Goal: Task Accomplishment & Management: Manage account settings

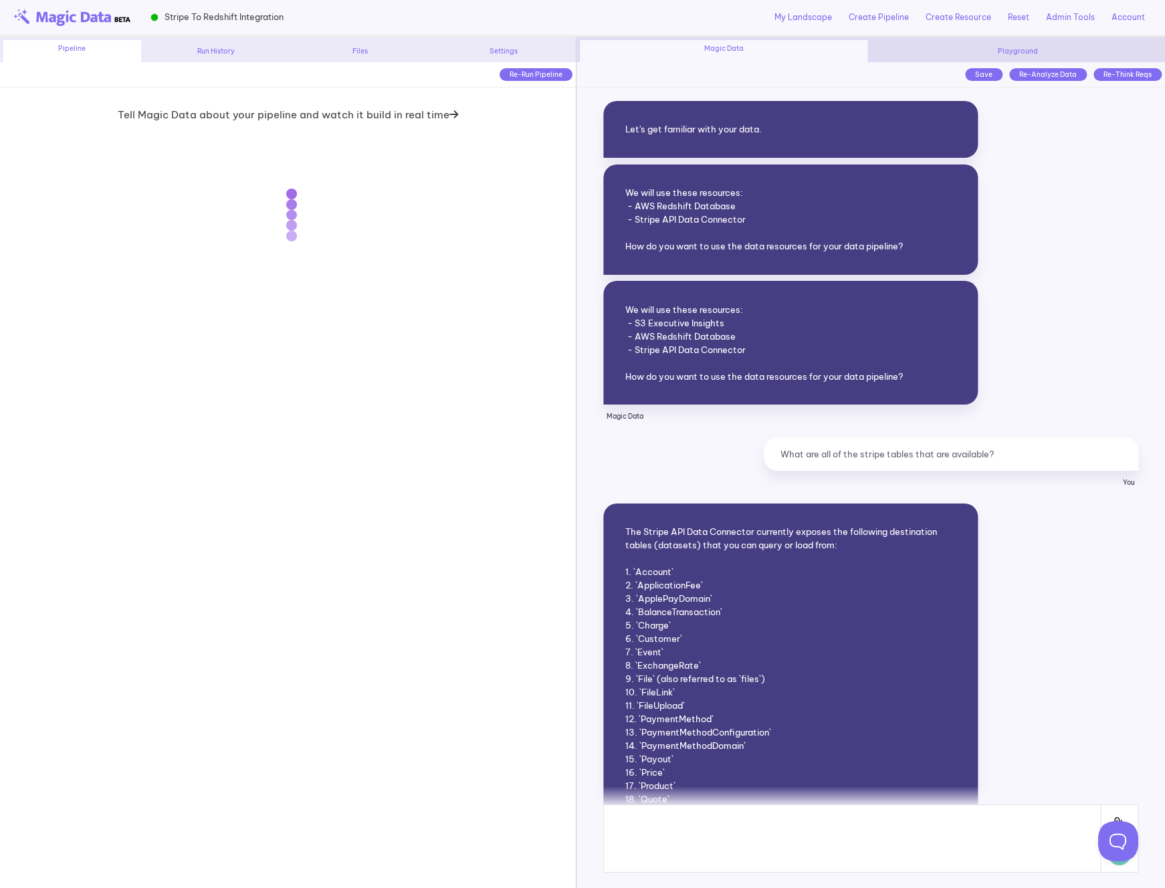
scroll to position [16942, 0]
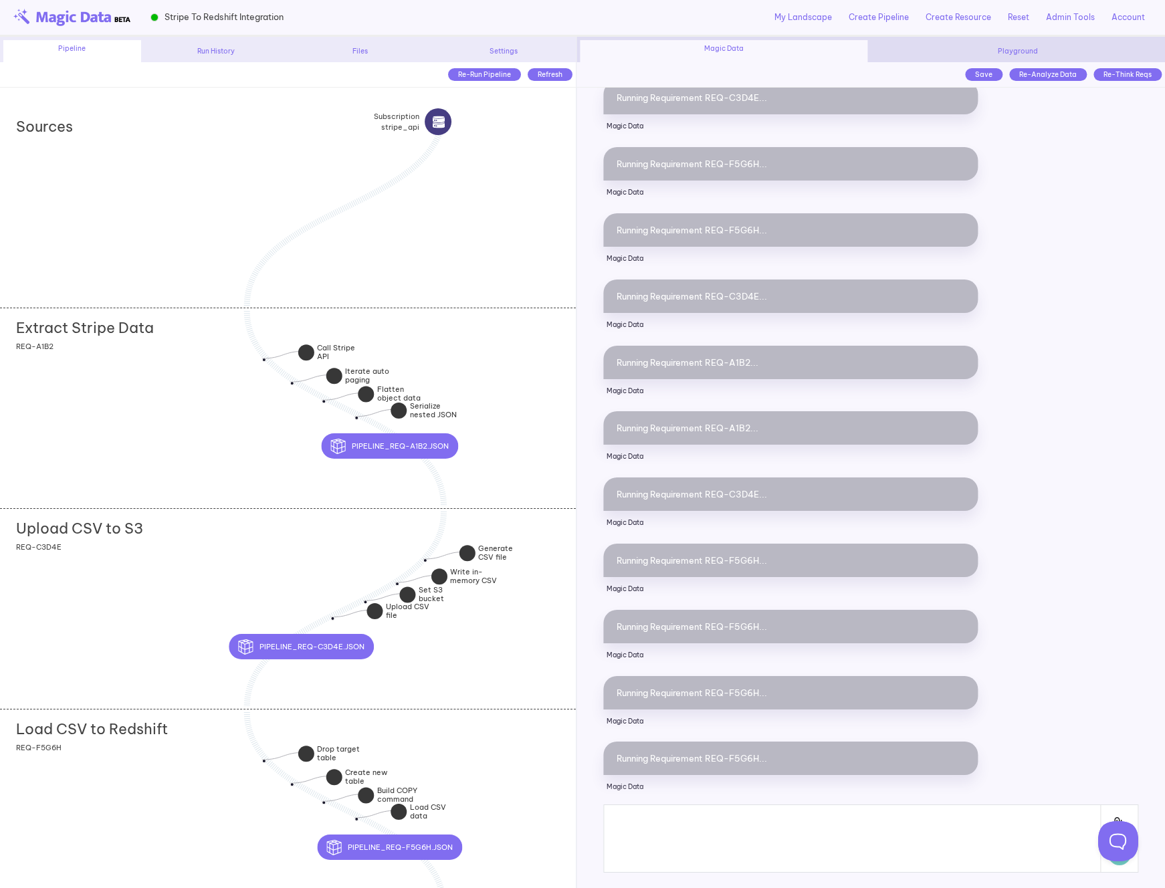
click at [530, 406] on div "Extract Stripe Data add section adding new section REQ-A1B2" at bounding box center [288, 408] width 576 height 201
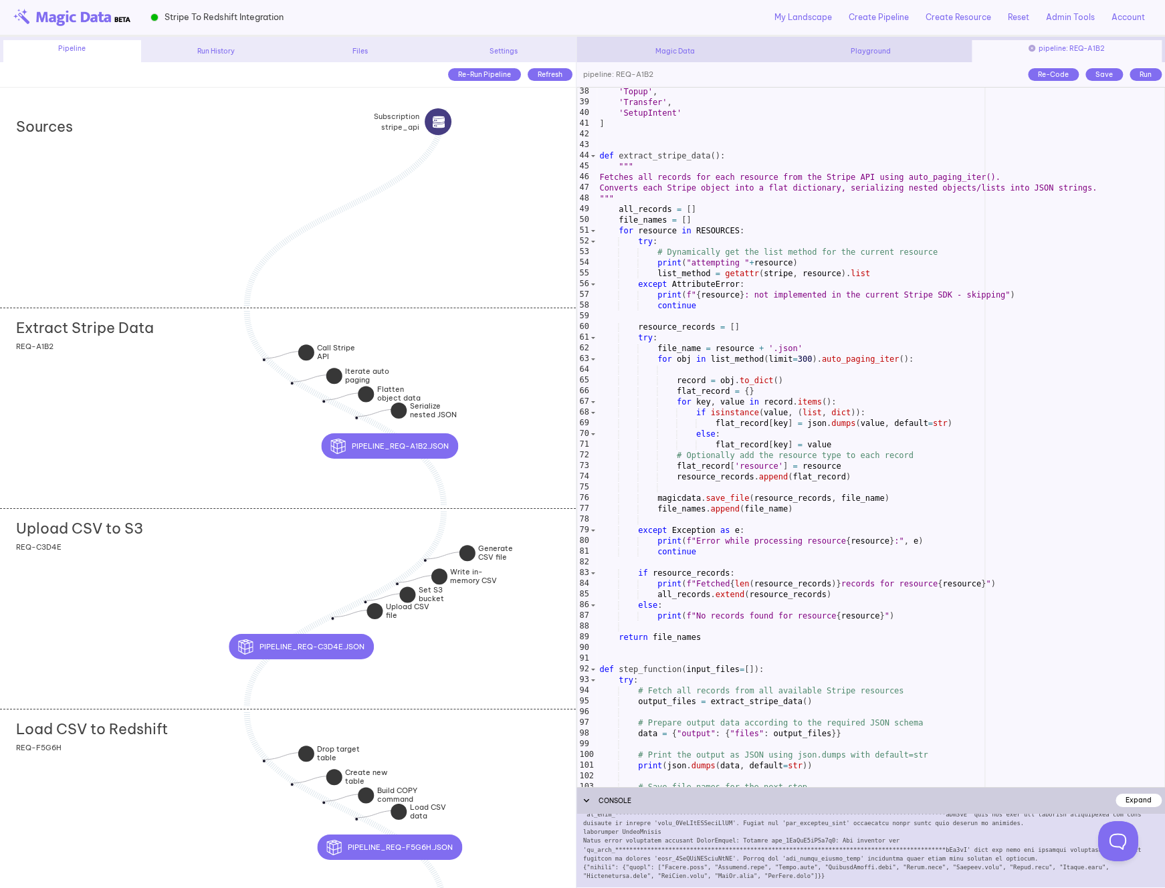
scroll to position [308, 0]
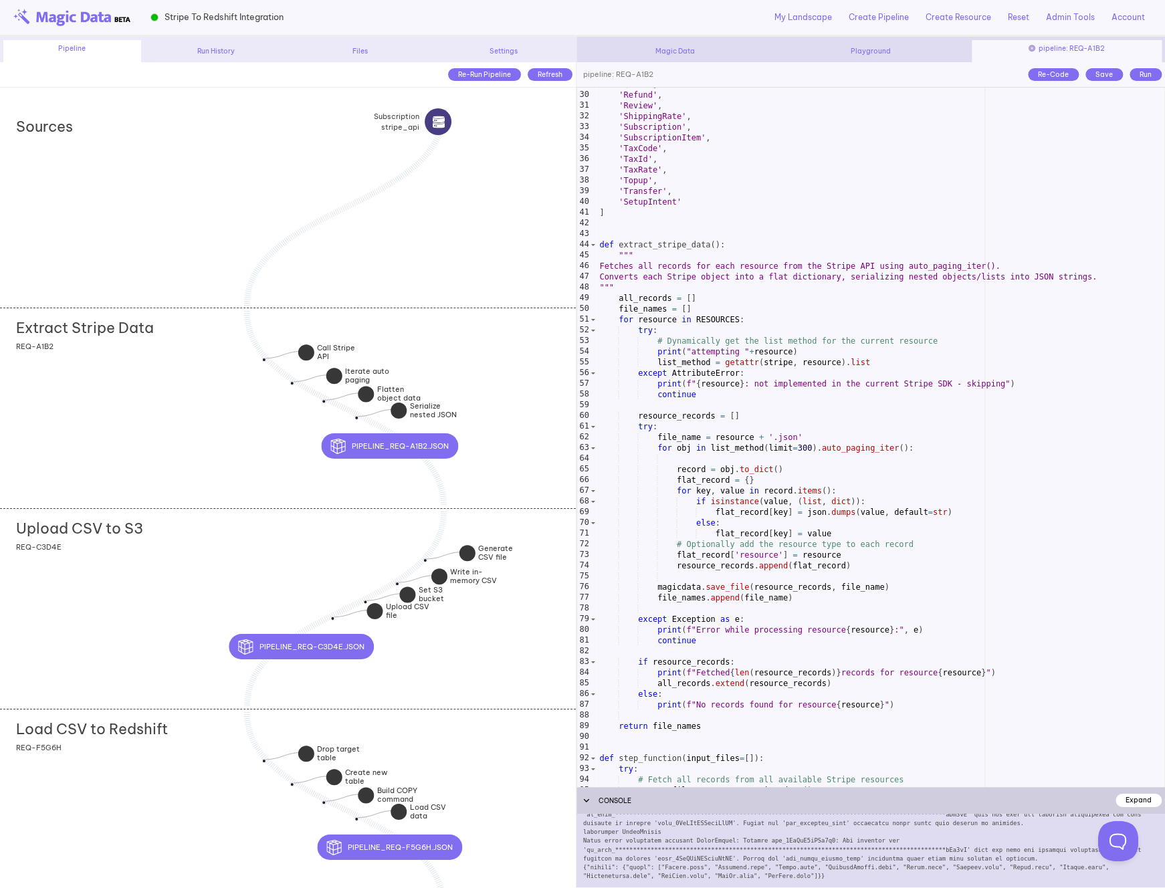
click at [671, 355] on div "'Quote' , 'Refund' , 'Review' , 'ShippingRate' , 'Subscription' , 'Subscription…" at bounding box center [880, 439] width 568 height 721
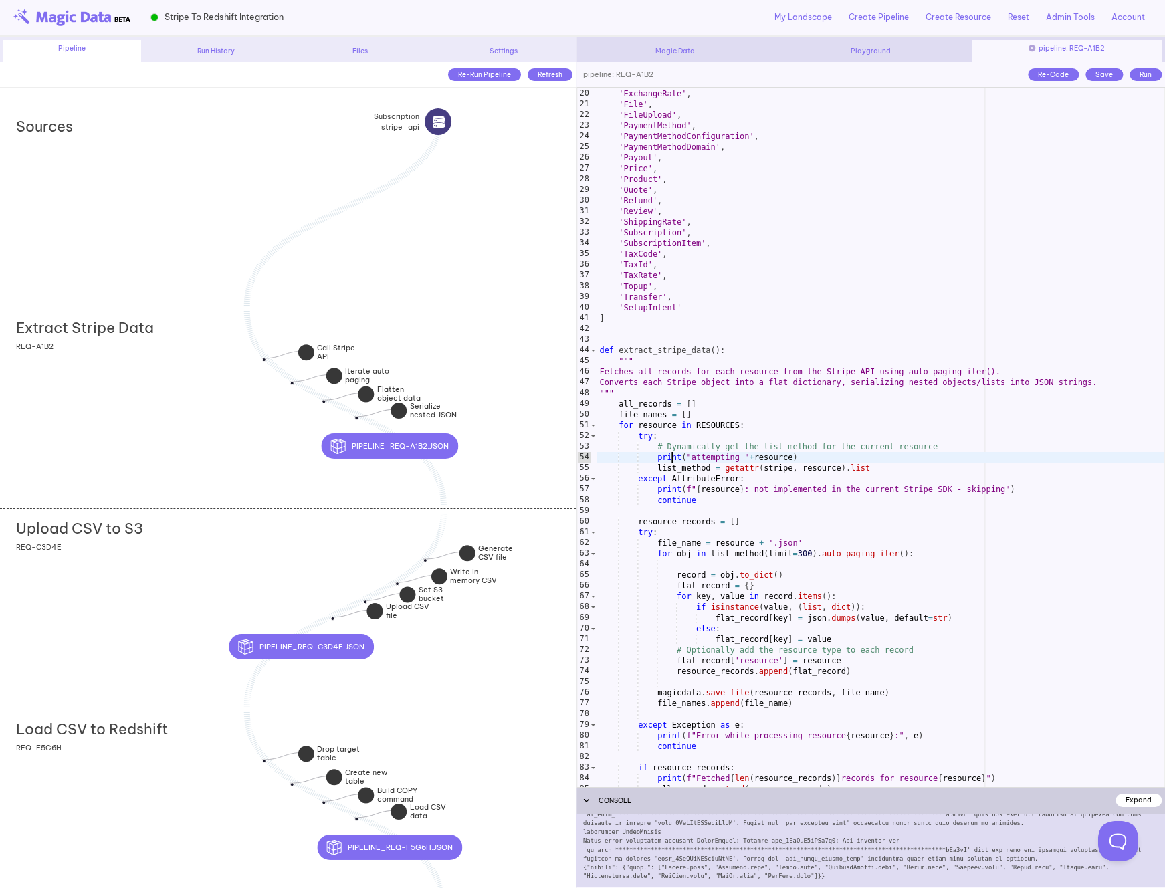
scroll to position [146, 0]
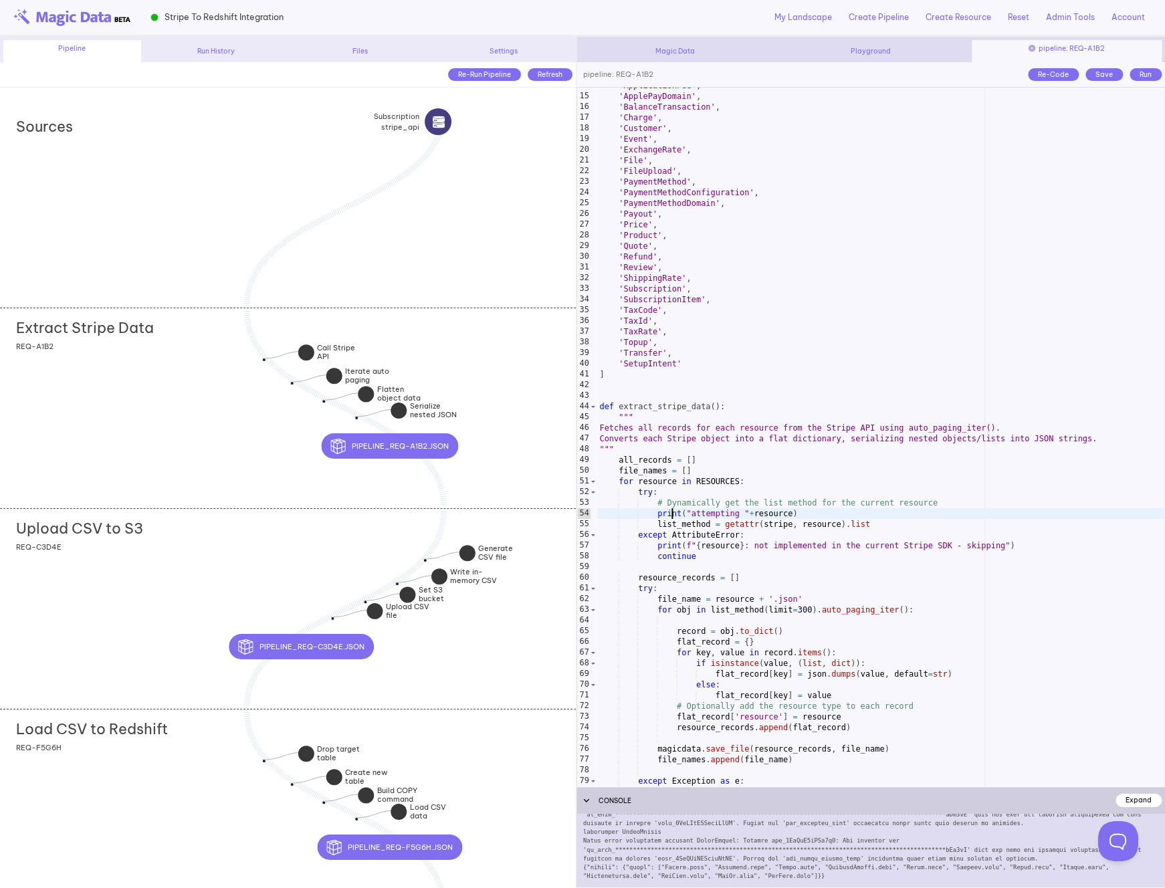
click at [469, 242] on div "Sources" at bounding box center [288, 207] width 576 height 201
click at [501, 352] on div "Extract Stripe Data add section adding new section REQ-A1B2" at bounding box center [288, 408] width 576 height 201
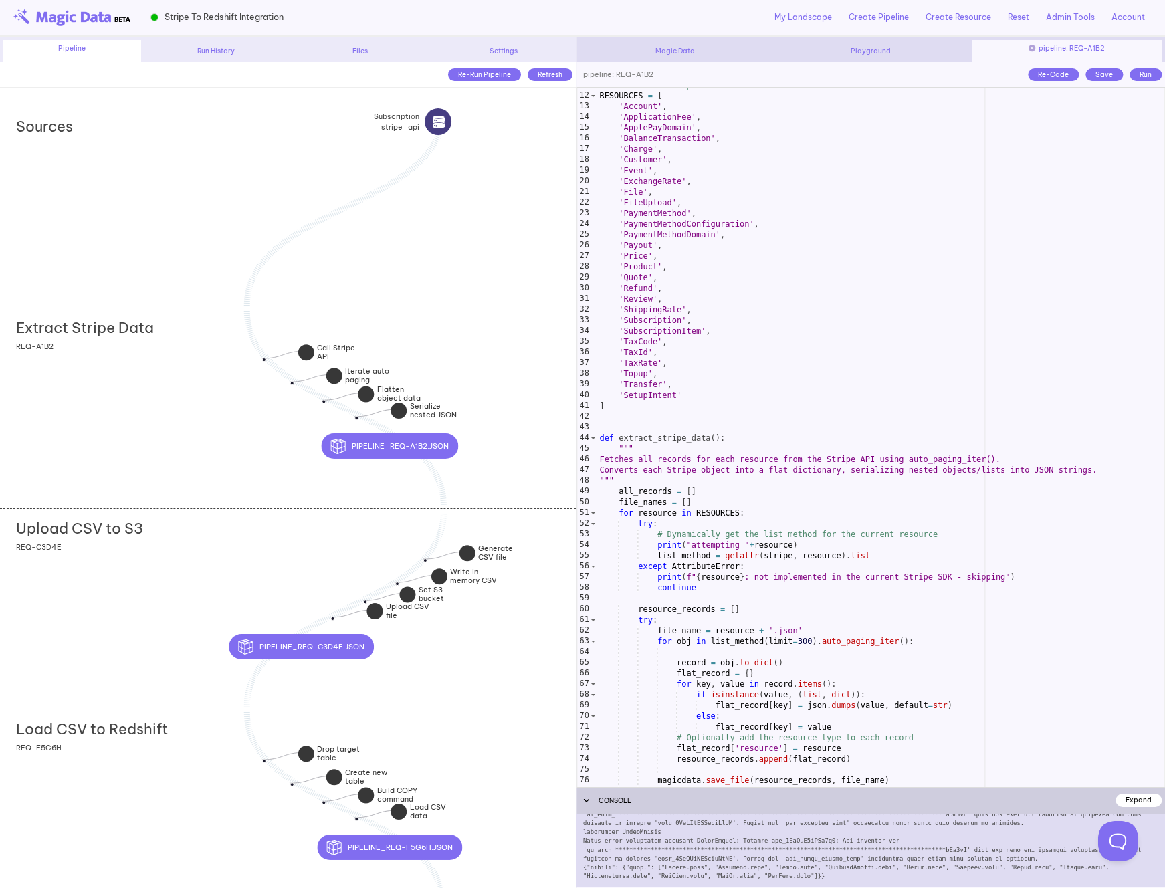
scroll to position [0, 0]
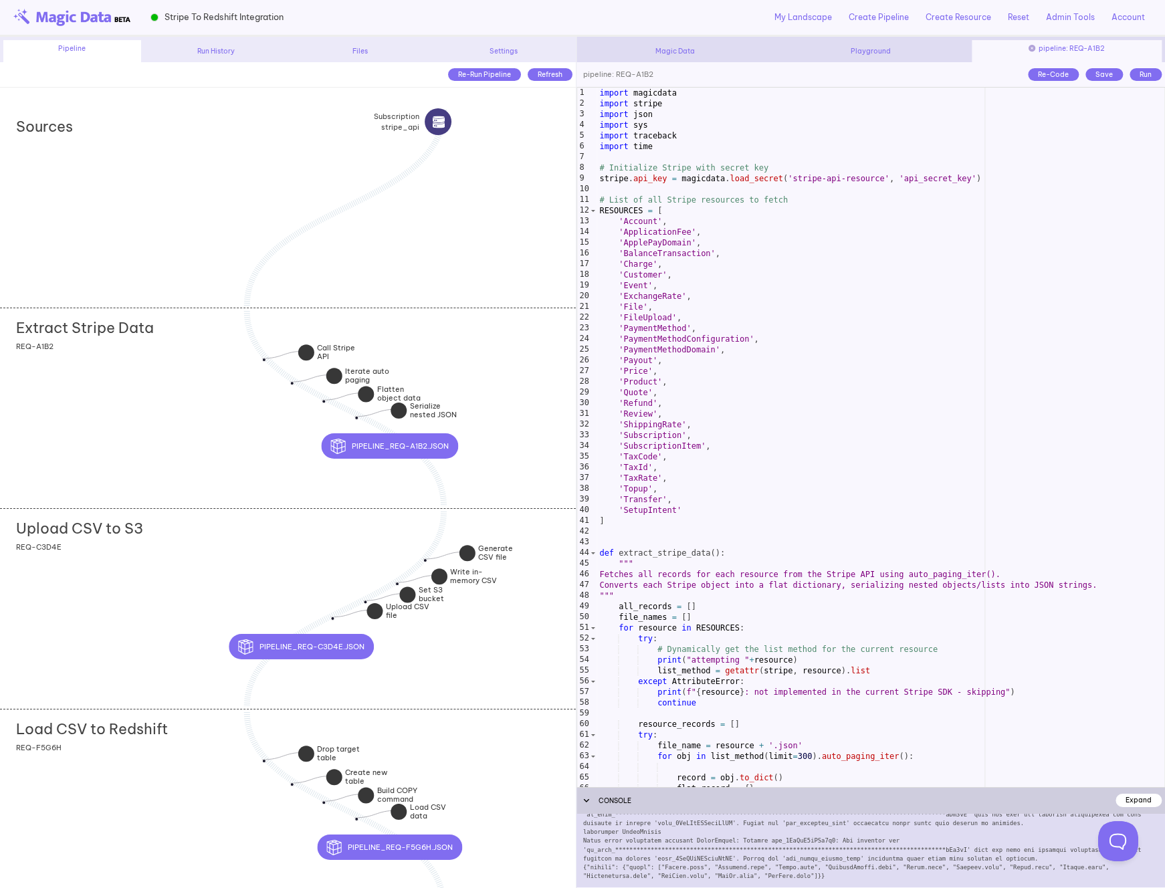
click at [640, 215] on div "import magicdata import stripe import json import sys import traceback import t…" at bounding box center [880, 448] width 568 height 721
click at [705, 180] on div "import magicdata import stripe import json import sys import traceback import t…" at bounding box center [880, 448] width 568 height 721
click at [751, 180] on div "import magicdata import stripe import json import sys import traceback import t…" at bounding box center [880, 448] width 568 height 721
click at [614, 178] on div "import magicdata import stripe import json import sys import traceback import t…" at bounding box center [880, 448] width 568 height 721
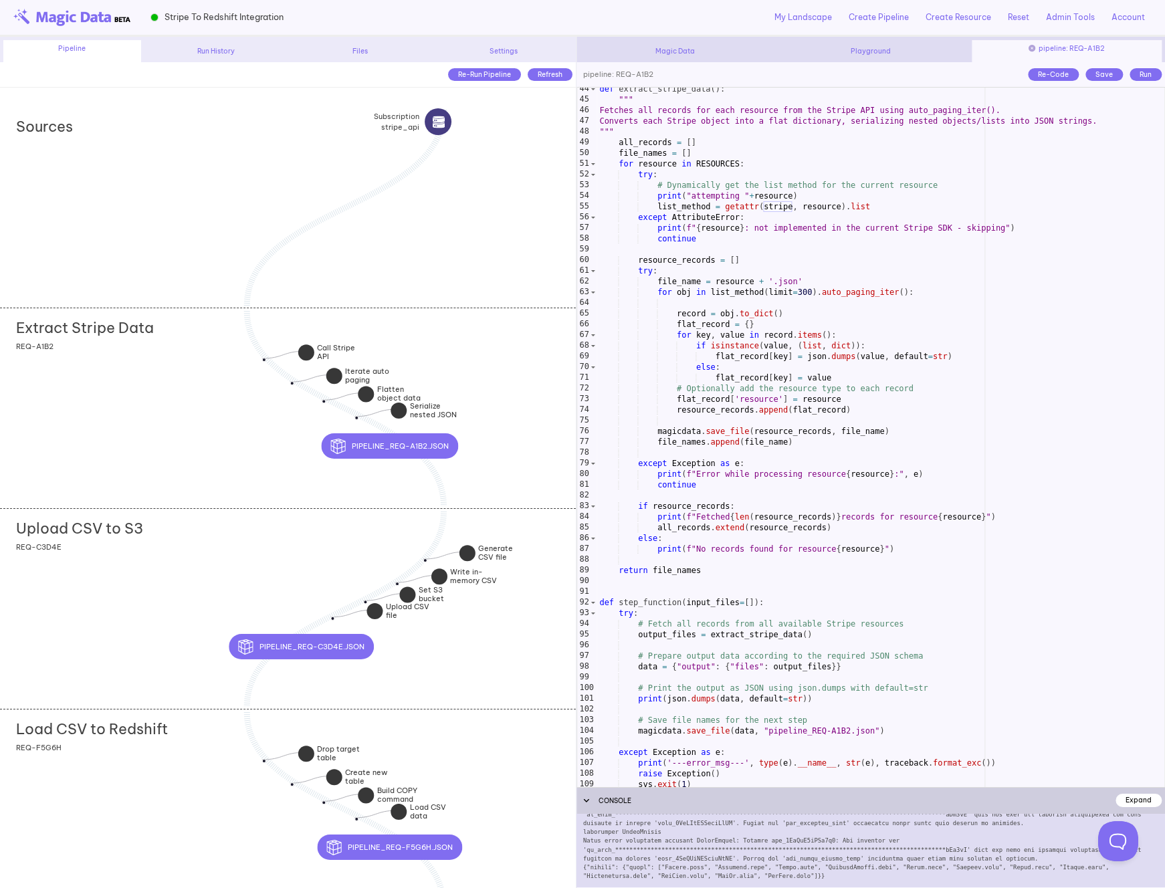
scroll to position [531, 0]
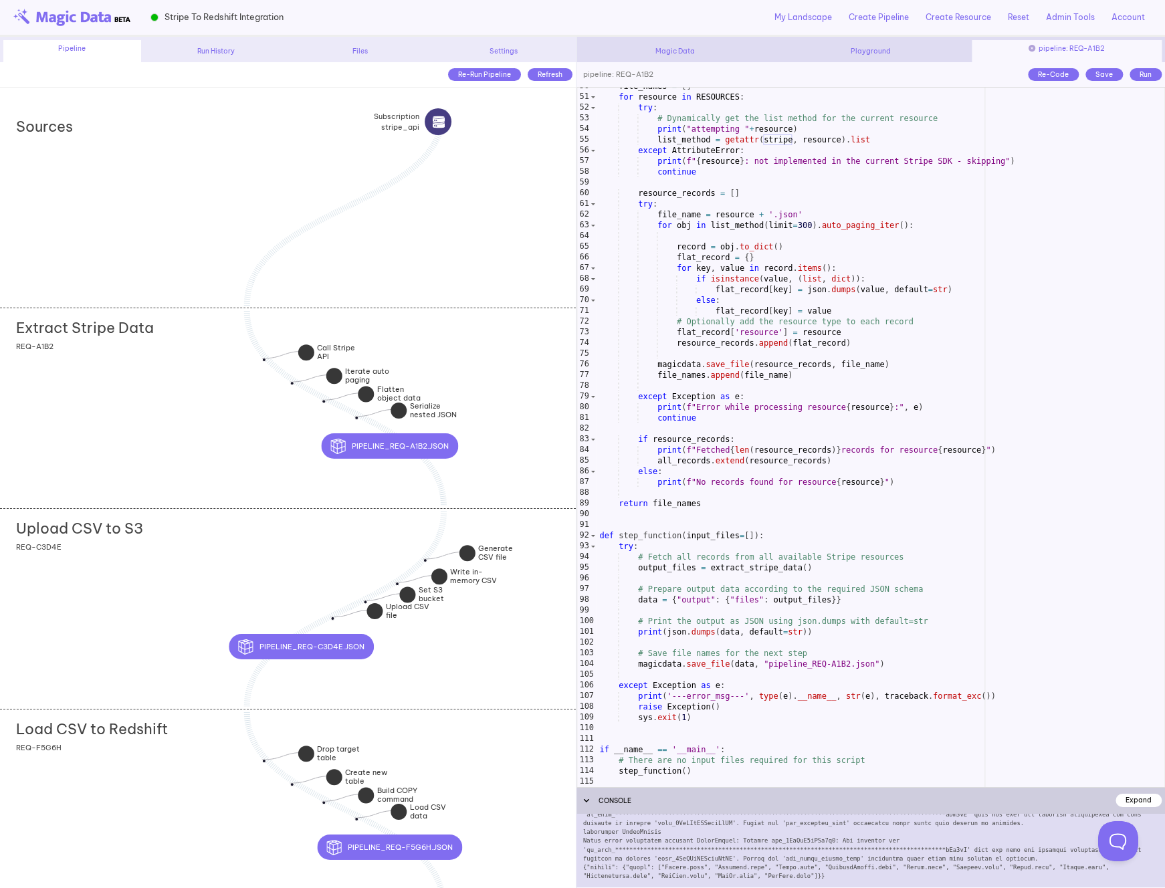
click at [160, 787] on div "Load CSV to Redshift add section adding new section REQ-F5G6H" at bounding box center [288, 809] width 576 height 201
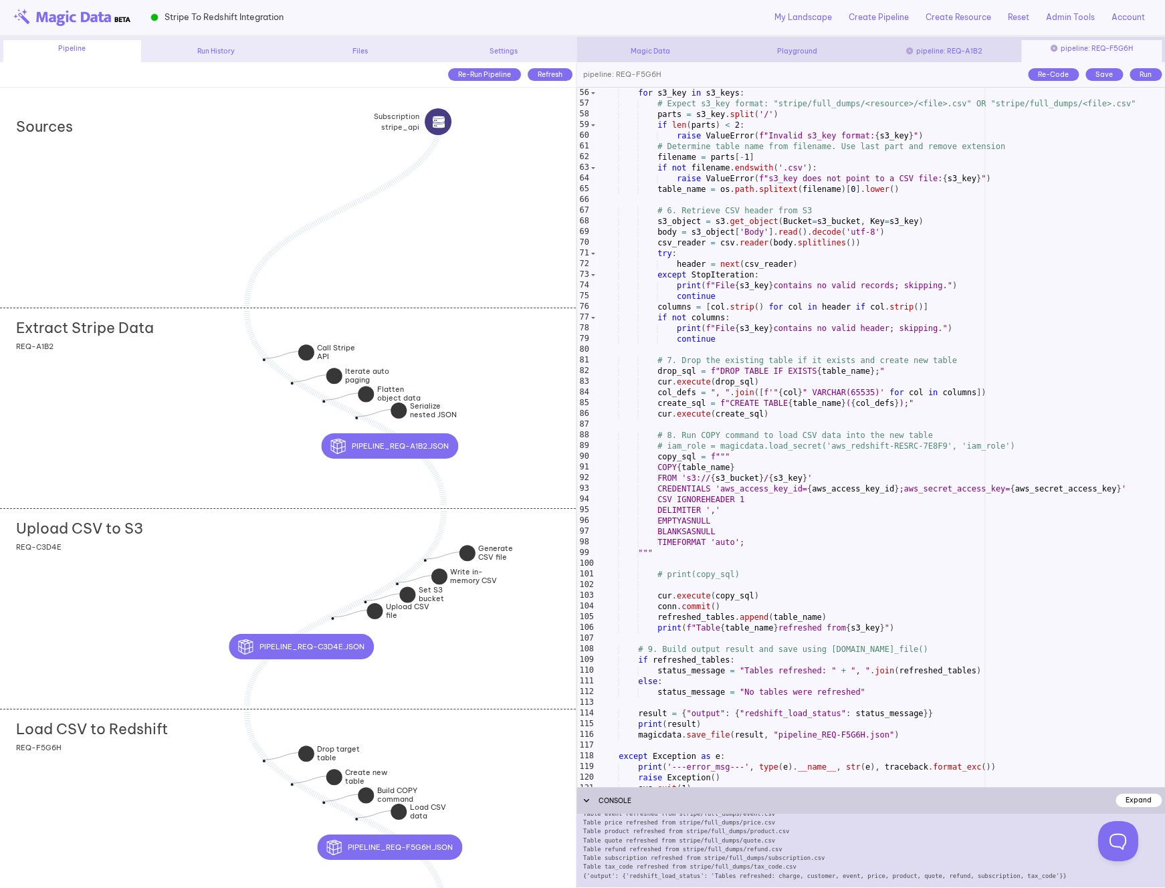
scroll to position [659, 0]
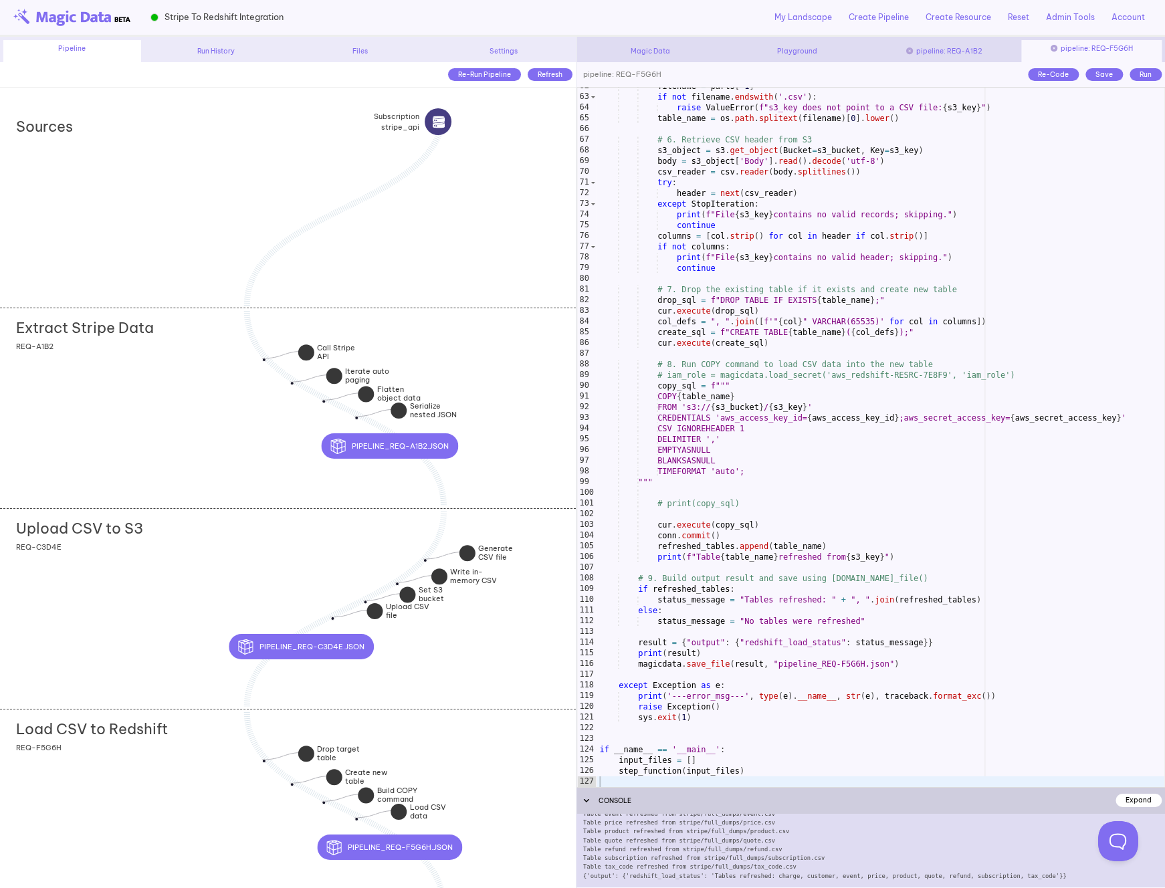
click at [751, 559] on div "filename = parts [ - 1 ] if not filename . endswith ( '.csv' ) : raise ValueErr…" at bounding box center [880, 441] width 568 height 721
type textarea "**********"
click at [751, 559] on div "filename = parts [ - 1 ] if not filename . endswith ( '.csv' ) : raise ValueErr…" at bounding box center [880, 441] width 568 height 721
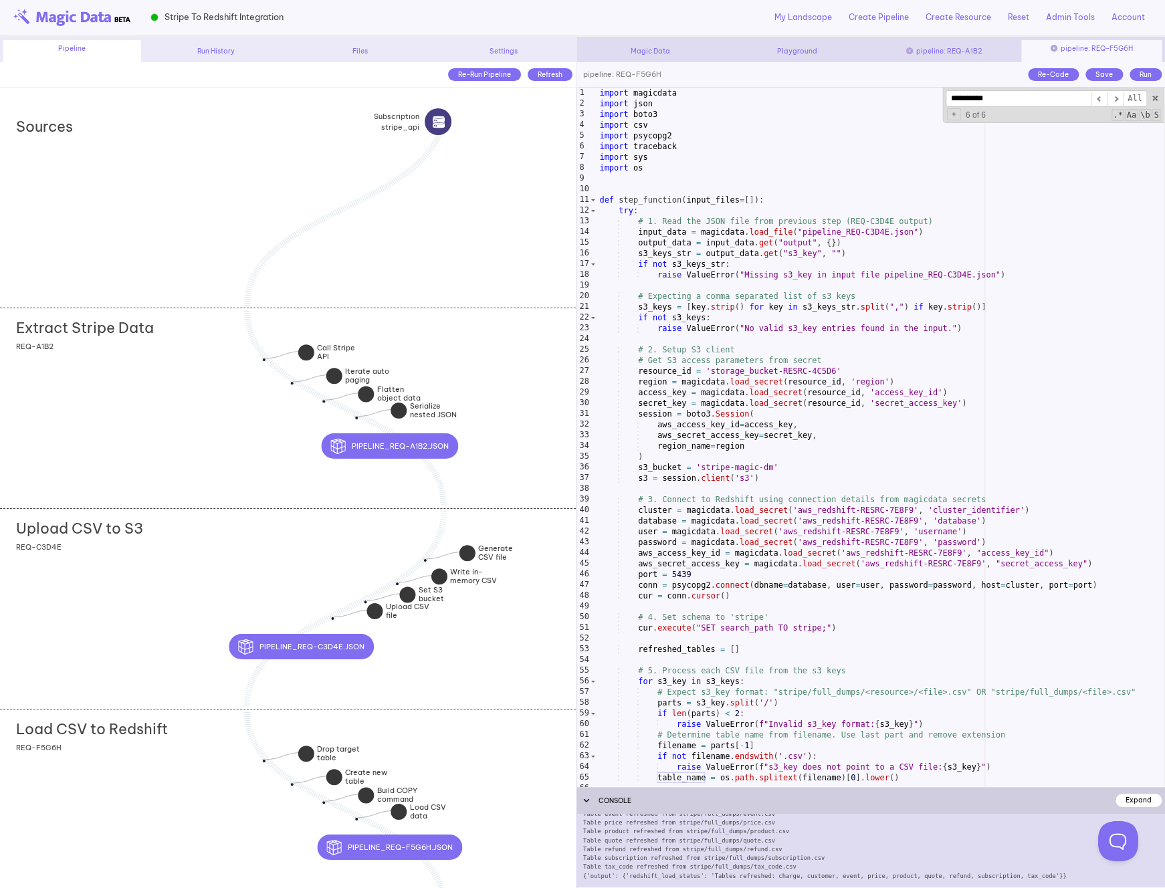
scroll to position [0, 0]
click at [85, 16] on img at bounding box center [71, 17] width 117 height 17
click at [796, 14] on link "My Landscape" at bounding box center [802, 17] width 57 height 12
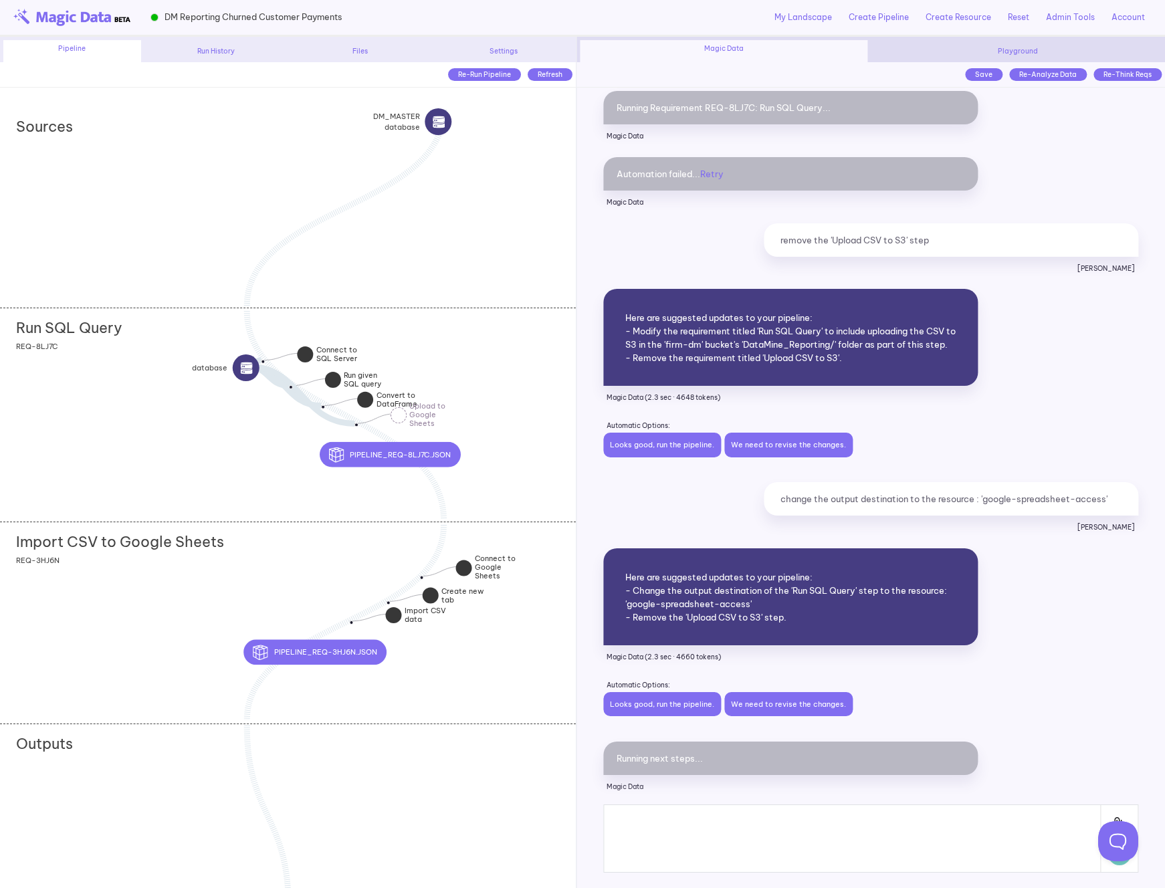
click at [506, 370] on div "Run SQL Query REQ-8LJ7C" at bounding box center [288, 415] width 576 height 214
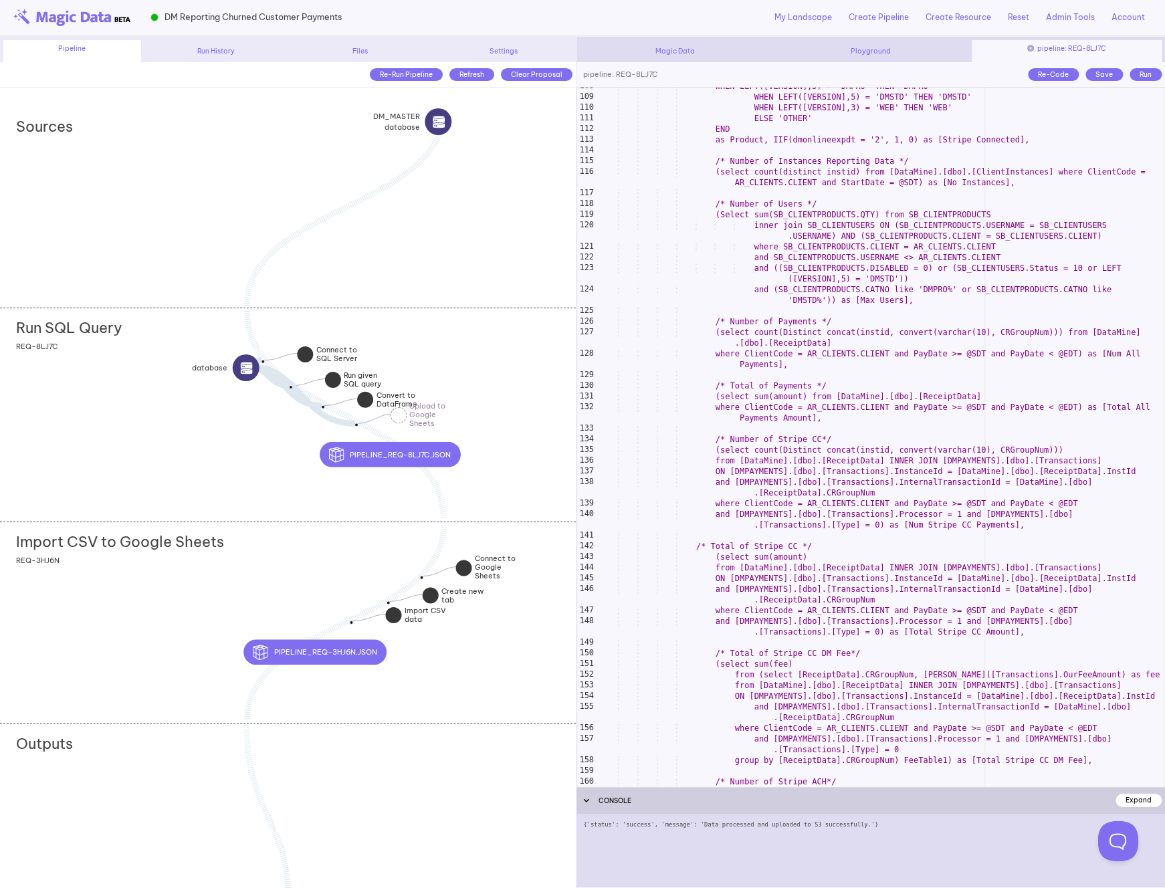
scroll to position [1128, 0]
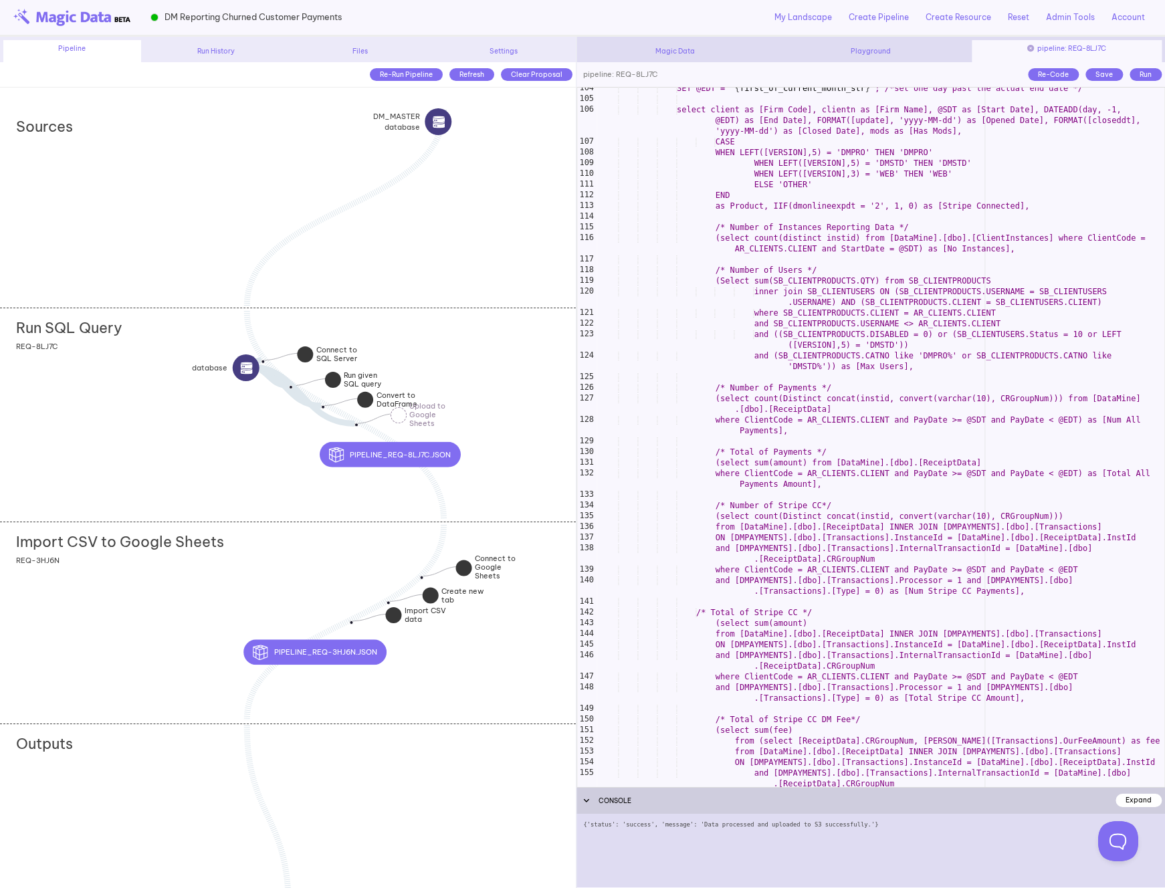
click at [308, 553] on div "Import CSV to Google Sheets" at bounding box center [296, 538] width 560 height 33
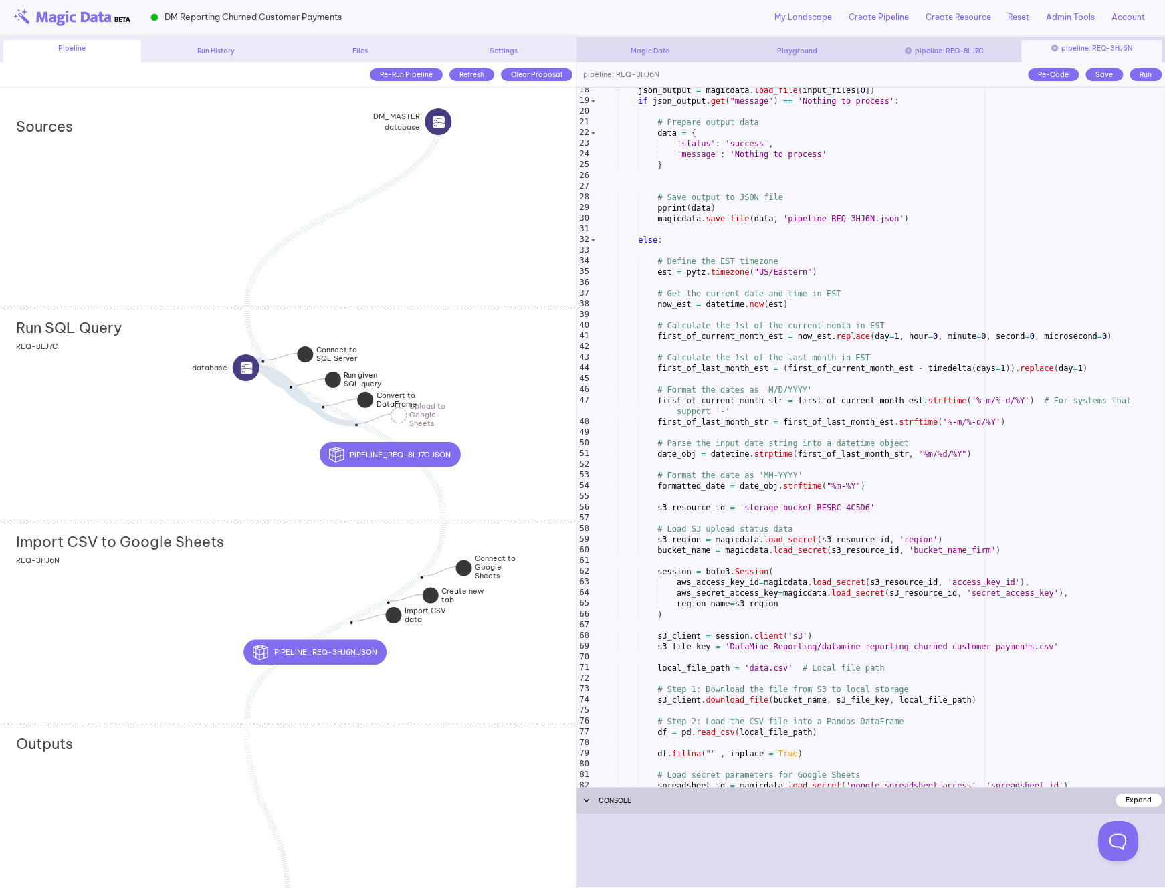
scroll to position [0, 0]
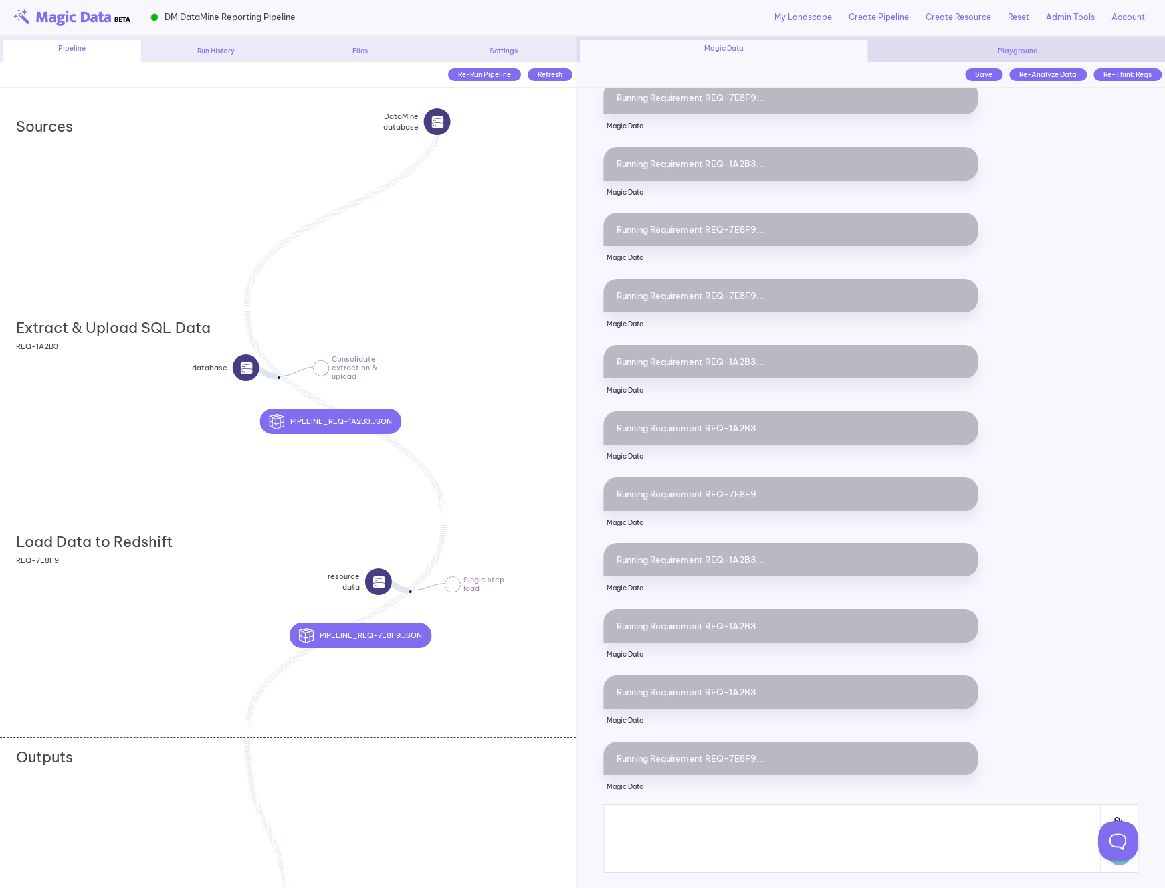
click at [469, 358] on div "Extract & Upload SQL Data REQ-1A2B3" at bounding box center [288, 415] width 576 height 214
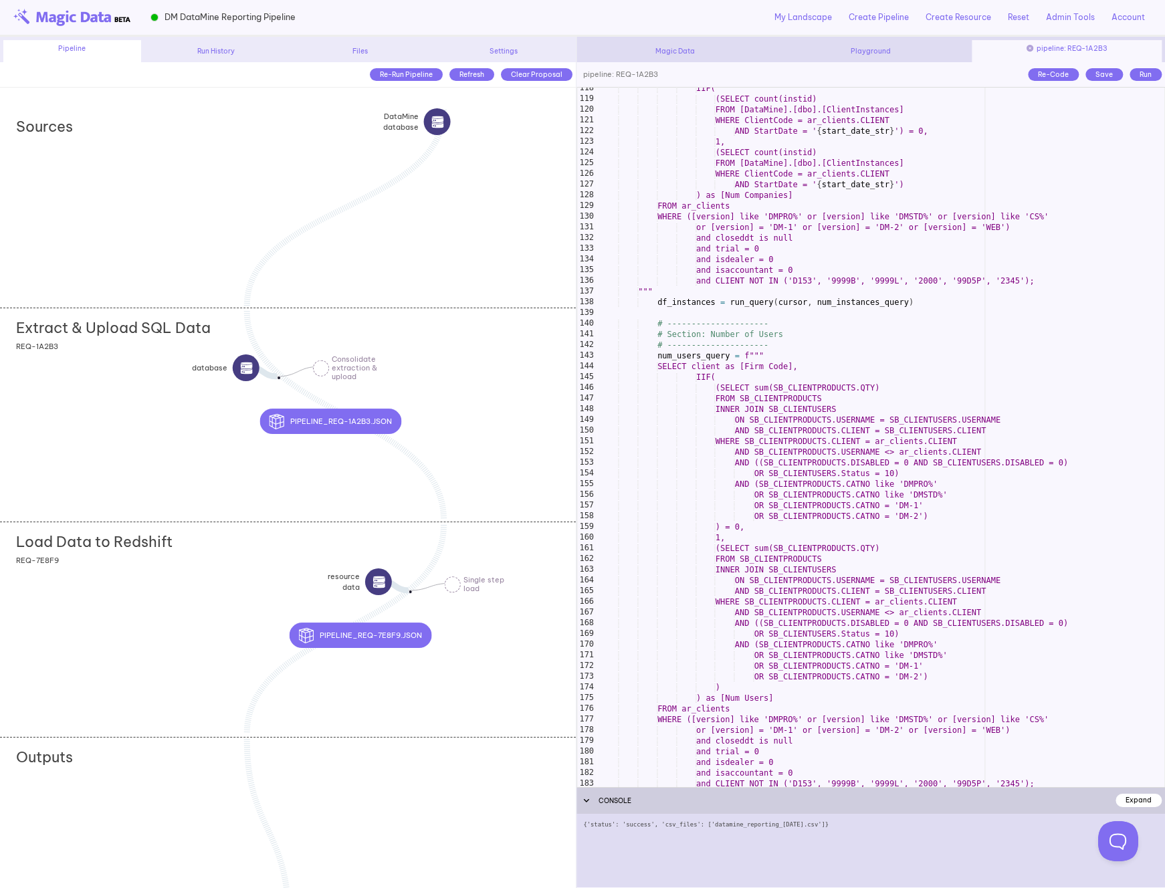
scroll to position [1450, 0]
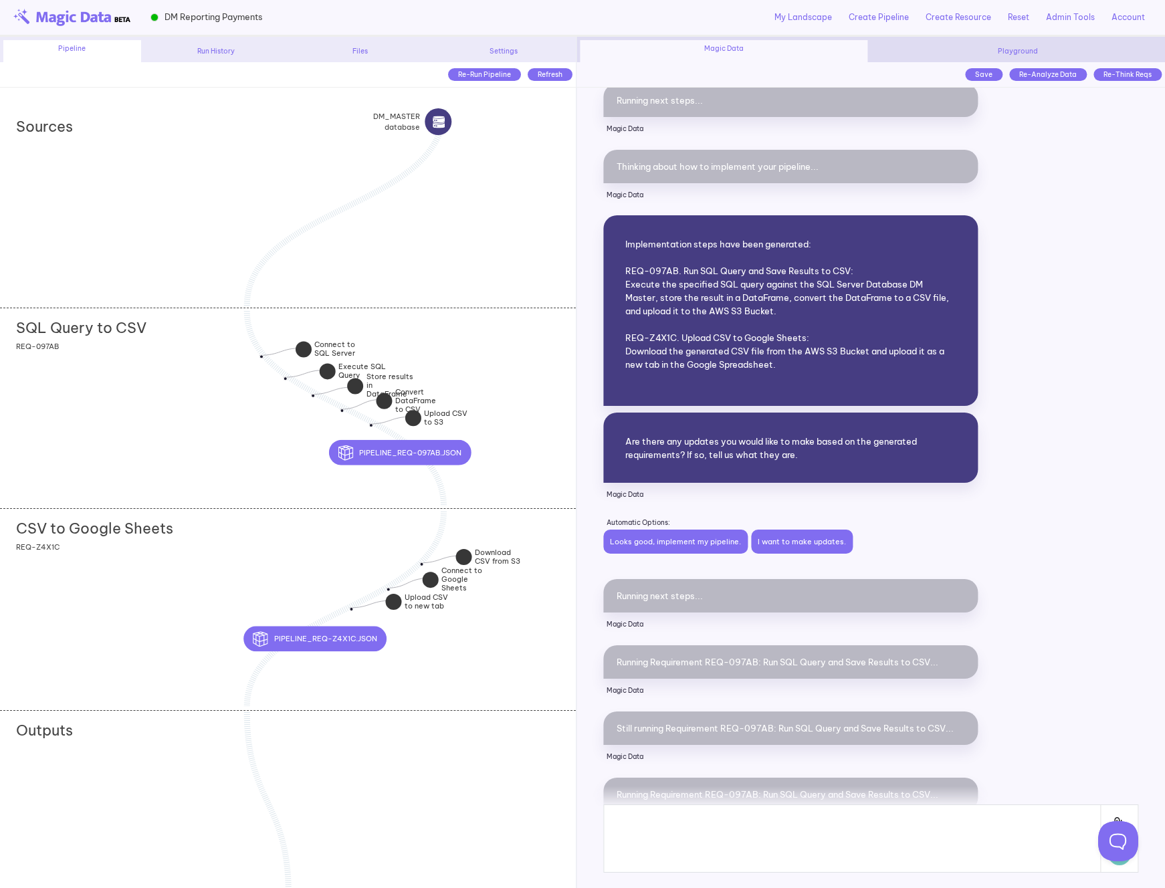
scroll to position [5486, 0]
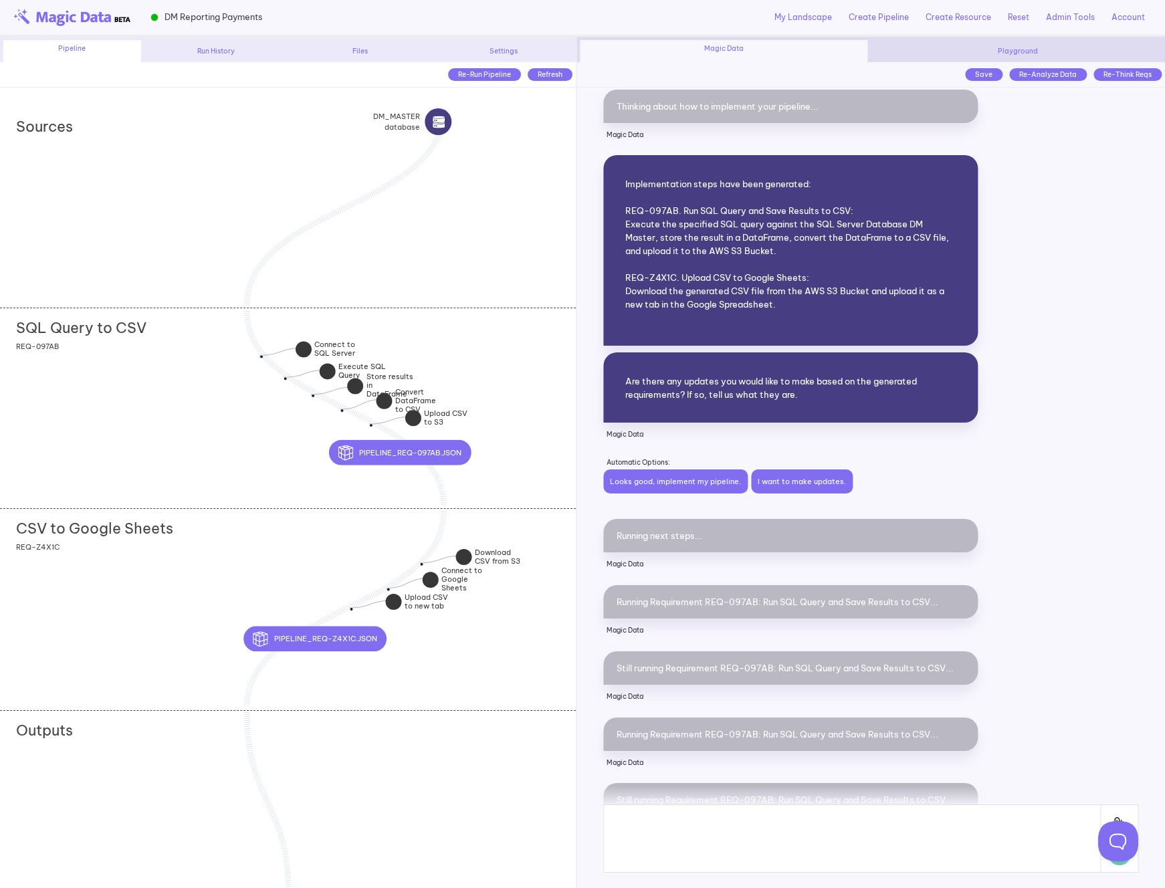
click at [490, 366] on div "SQL Query to CSV add section adding new section REQ-097AB" at bounding box center [288, 408] width 576 height 201
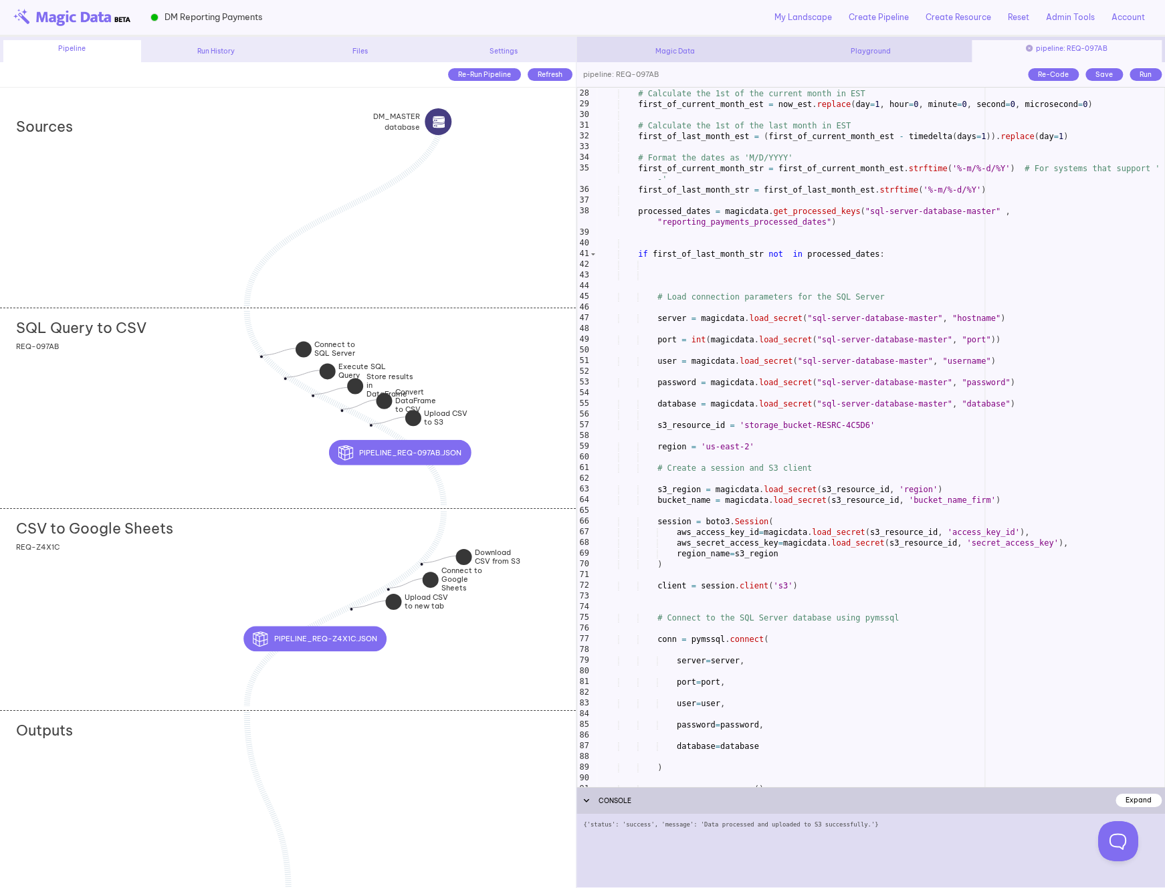
scroll to position [0, 0]
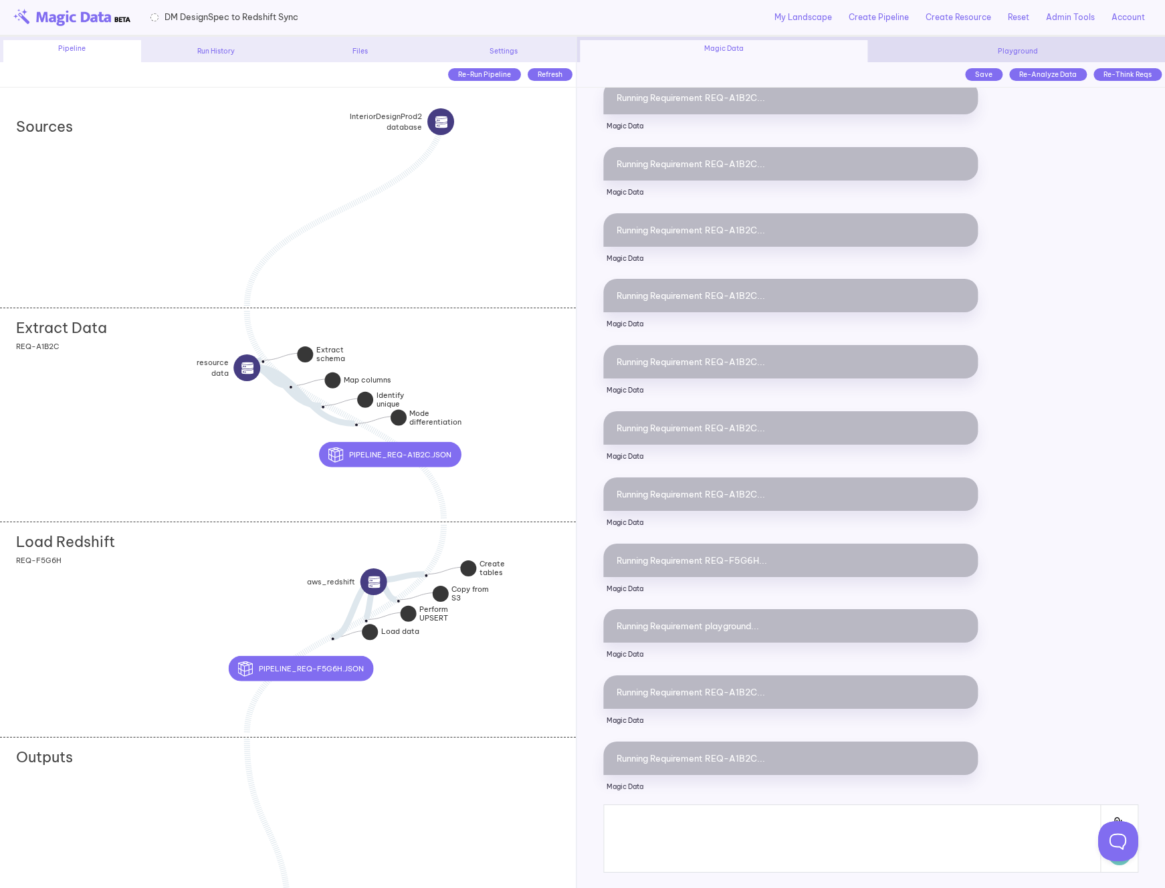
click at [523, 393] on div "Extract Data add section adding new section REQ-A1B2C" at bounding box center [288, 415] width 576 height 214
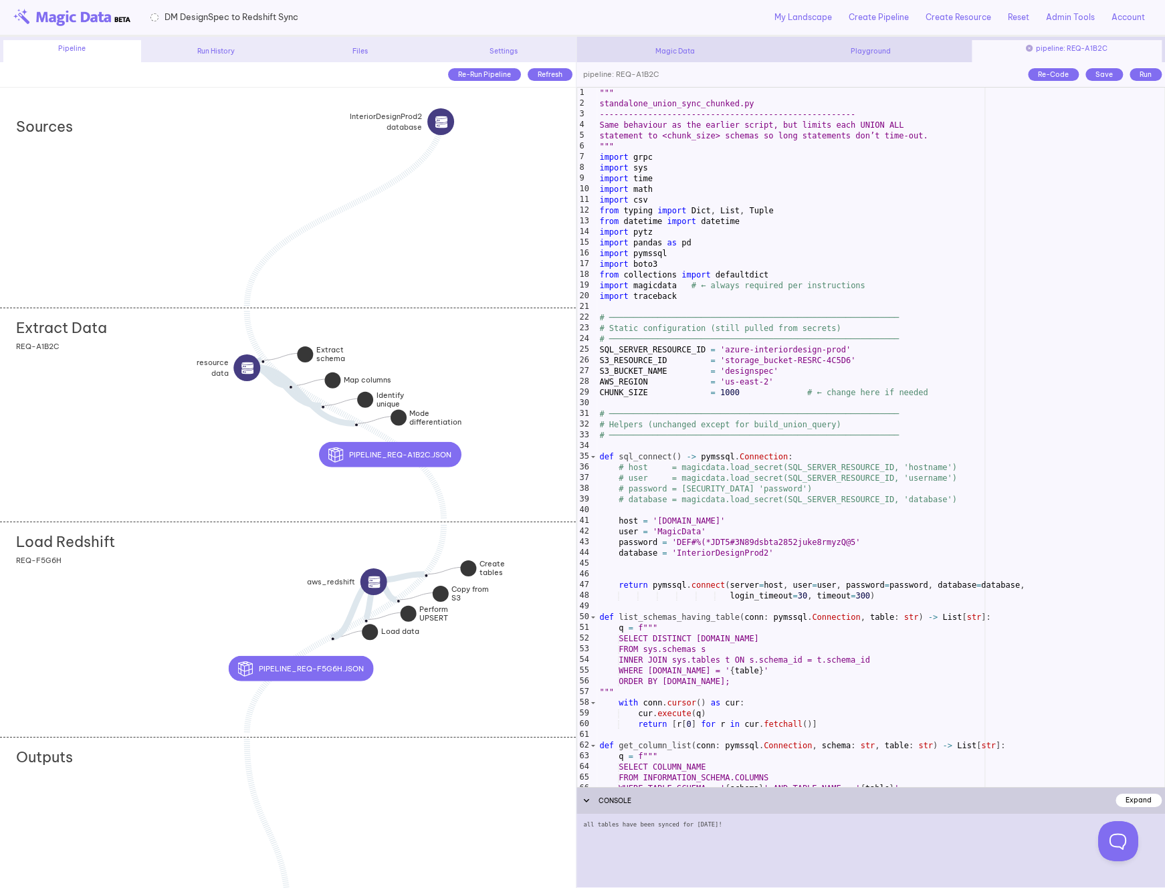
click at [737, 352] on div """" standalone_union_sync_chunked.py ------------------------------------------…" at bounding box center [880, 448] width 568 height 721
click at [735, 360] on div """" standalone_union_sync_chunked.py ------------------------------------------…" at bounding box center [880, 448] width 568 height 721
type textarea "**********"
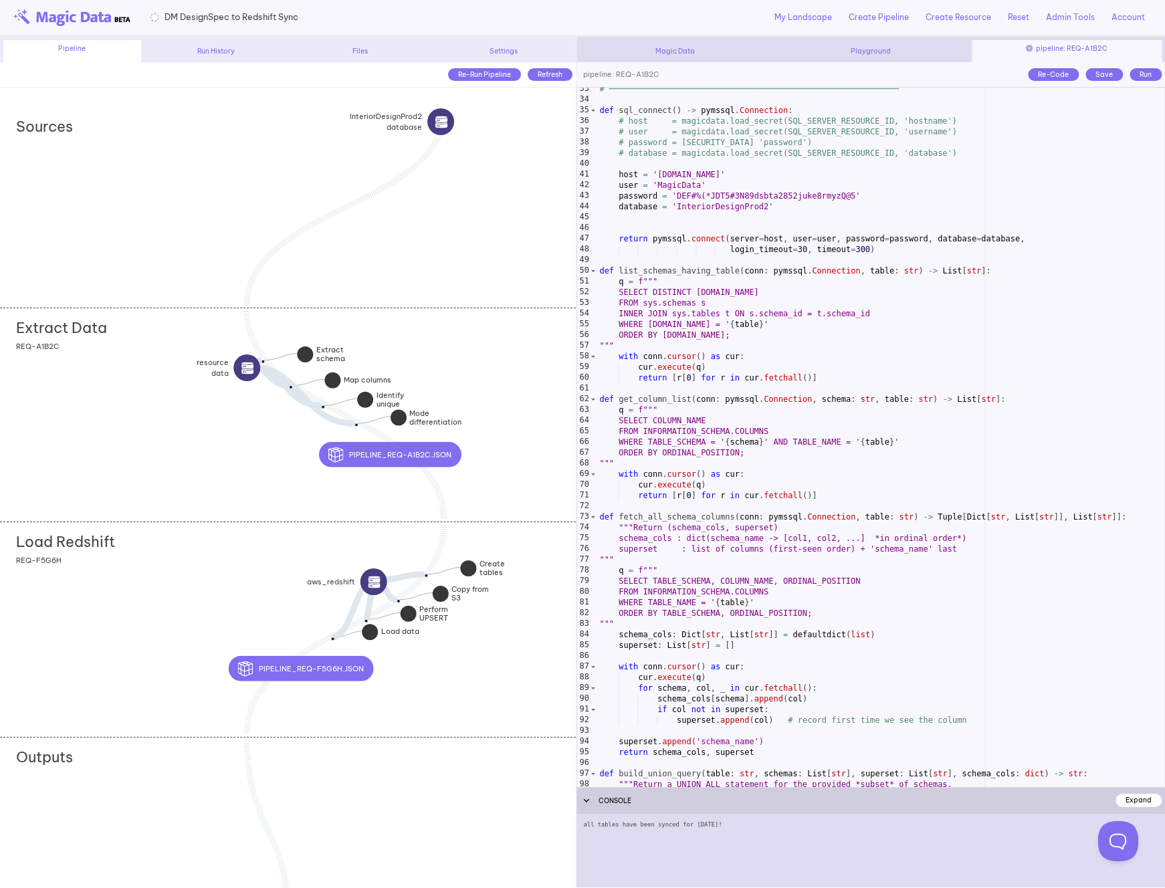
scroll to position [350, 0]
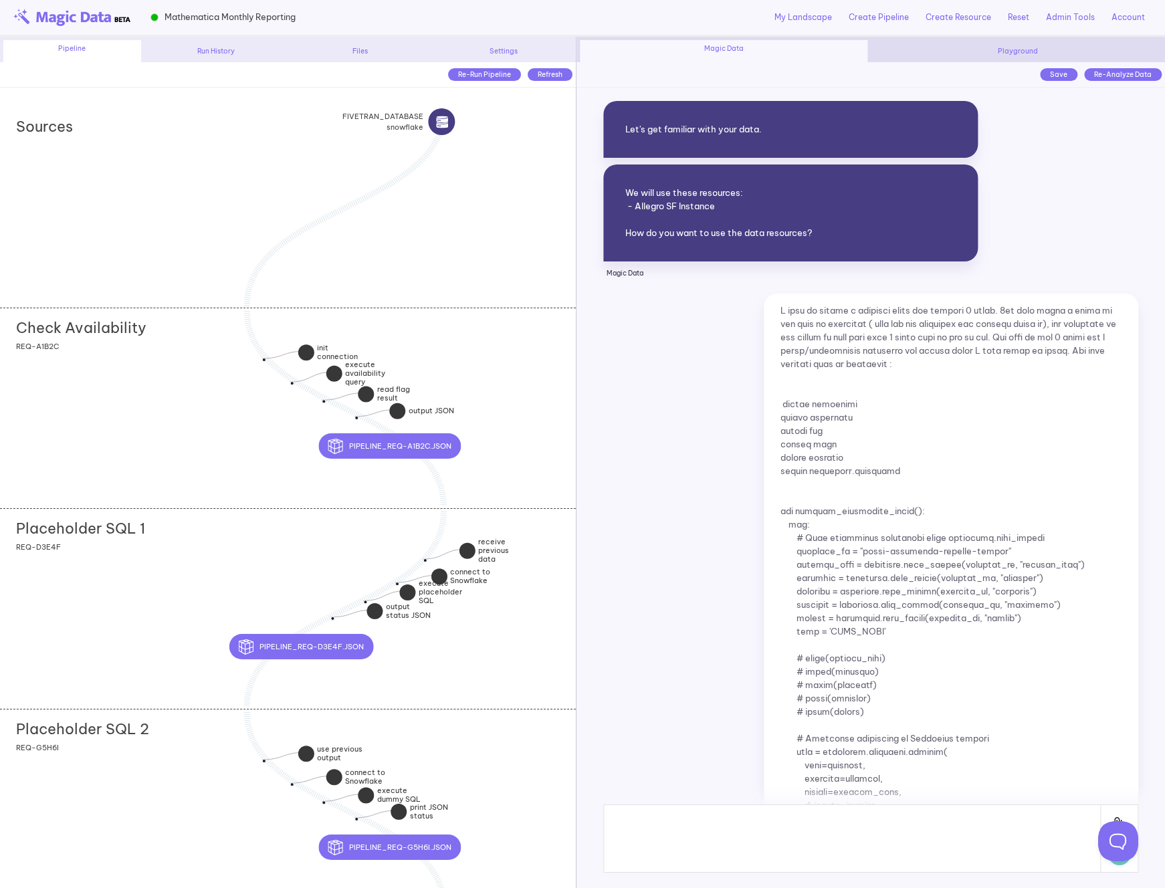
scroll to position [7443, 0]
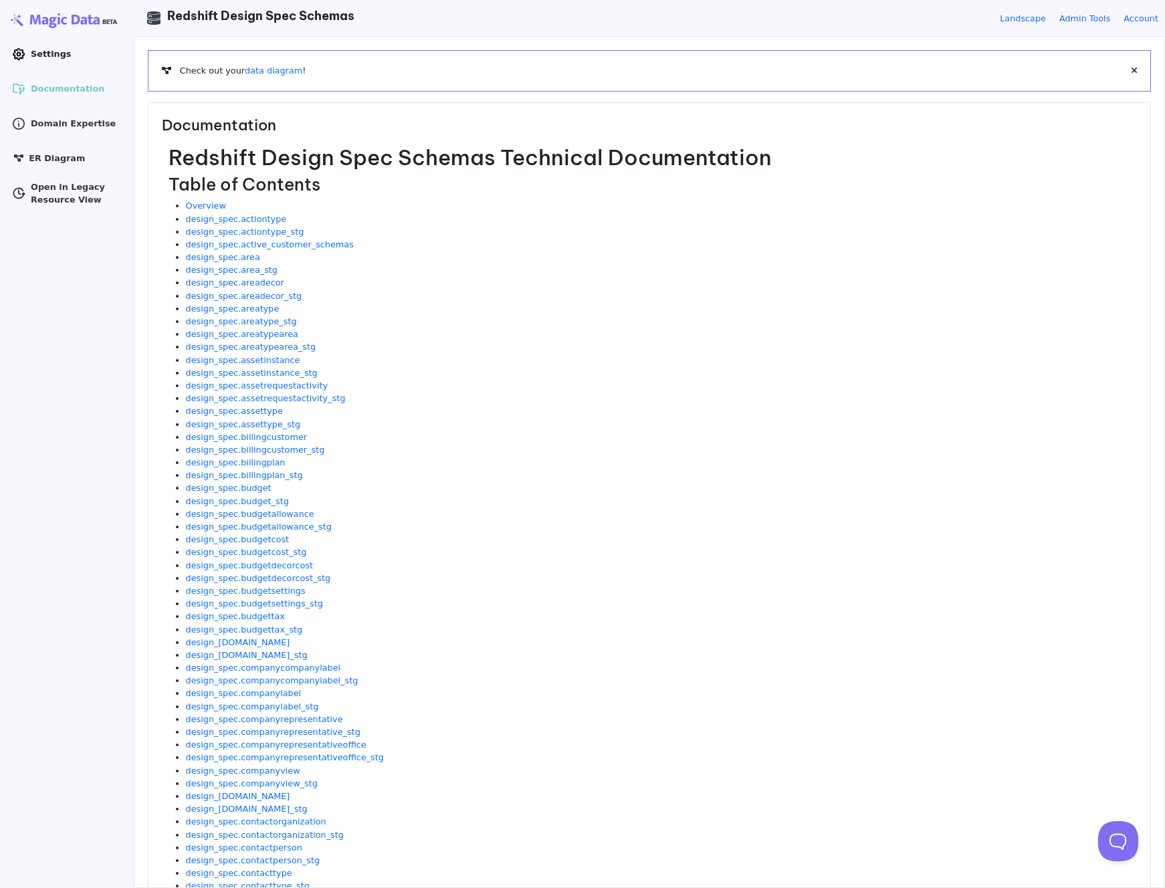
click at [35, 49] on span "Settings" at bounding box center [51, 53] width 40 height 13
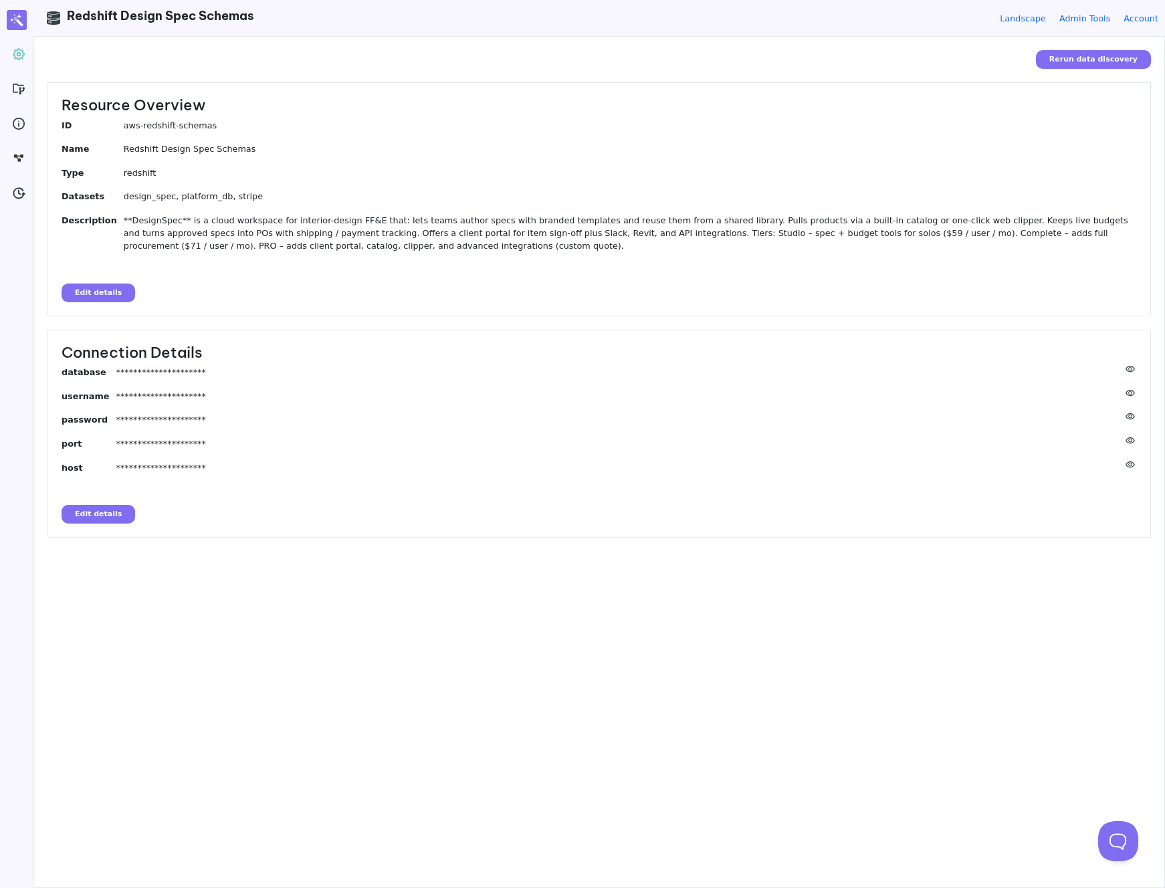
click at [112, 507] on button "Edit details" at bounding box center [99, 514] width 74 height 19
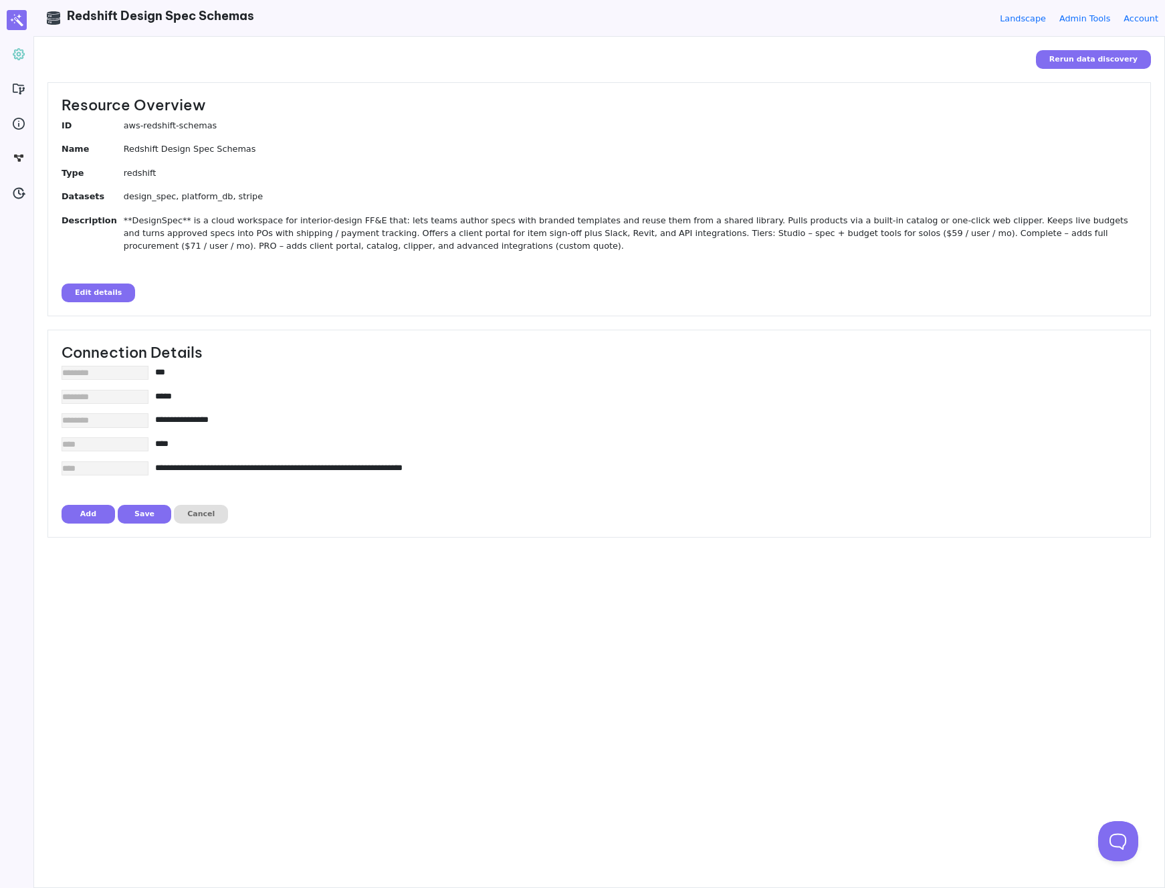
drag, startPoint x: 173, startPoint y: 469, endPoint x: 507, endPoint y: 465, distance: 333.6
click at [507, 465] on input"] "**********" at bounding box center [636, 467] width 962 height 13
click at [177, 375] on input"] "***" at bounding box center [636, 372] width 962 height 13
click at [173, 398] on input"] "*****" at bounding box center [636, 396] width 962 height 13
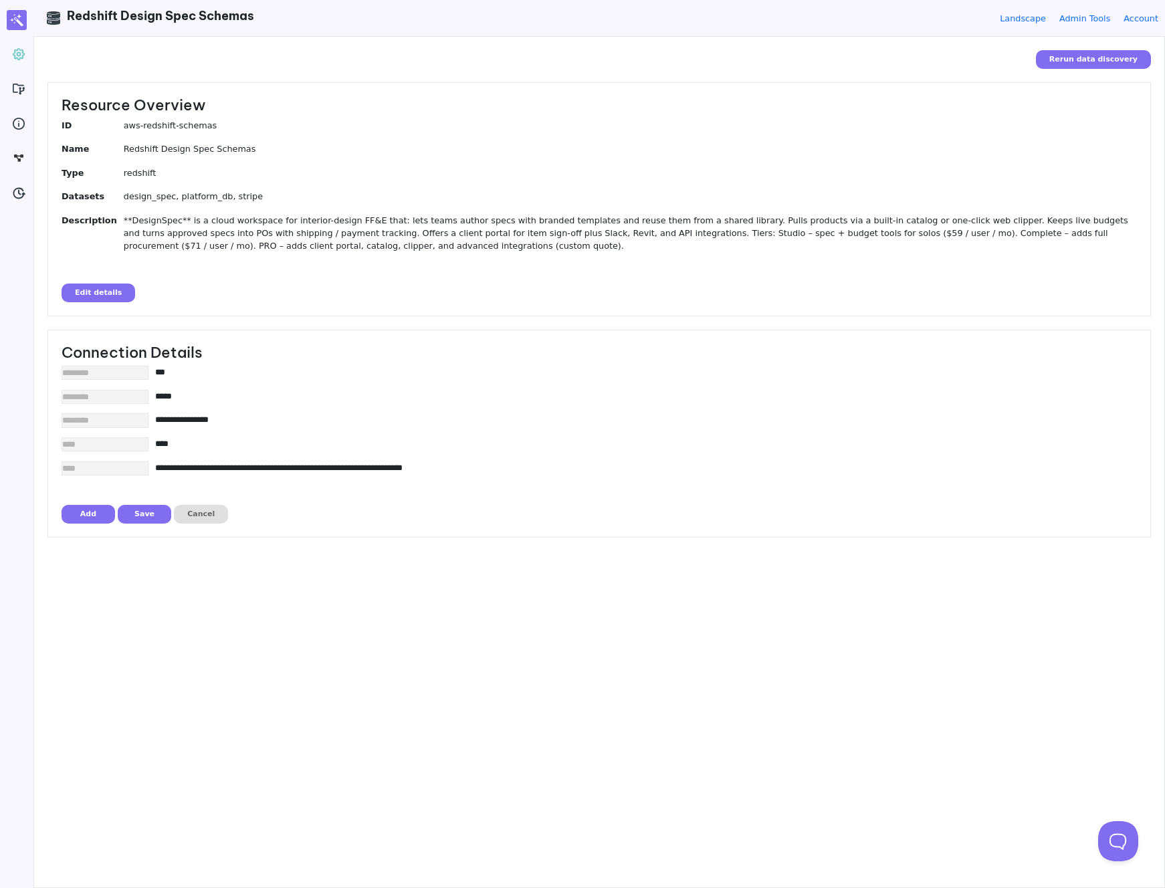
click at [173, 398] on input"] "*****" at bounding box center [636, 396] width 962 height 13
drag, startPoint x: 174, startPoint y: 420, endPoint x: 314, endPoint y: 420, distance: 140.4
click at [315, 420] on input"] "**********" at bounding box center [636, 419] width 962 height 13
click at [178, 444] on input"] "****" at bounding box center [636, 443] width 962 height 13
